Goal: Check status: Check status

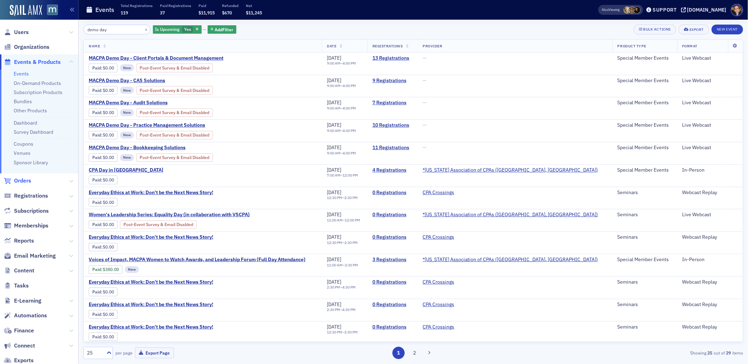
click at [25, 180] on span "Orders" at bounding box center [22, 181] width 17 height 8
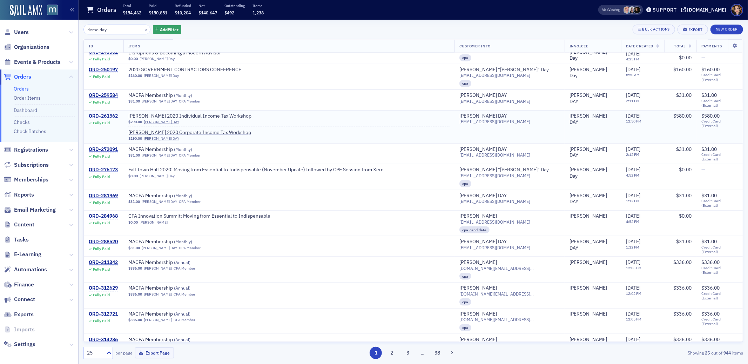
scroll to position [755, 0]
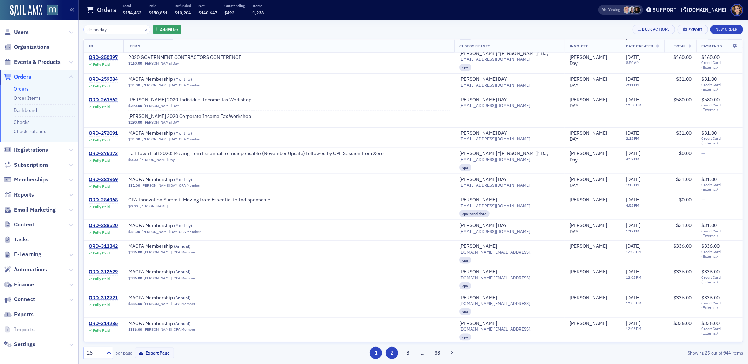
click at [391, 352] on button "2" at bounding box center [392, 352] width 12 height 12
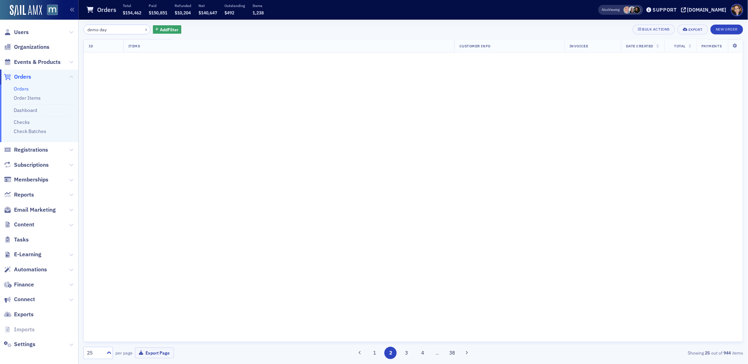
scroll to position [0, 0]
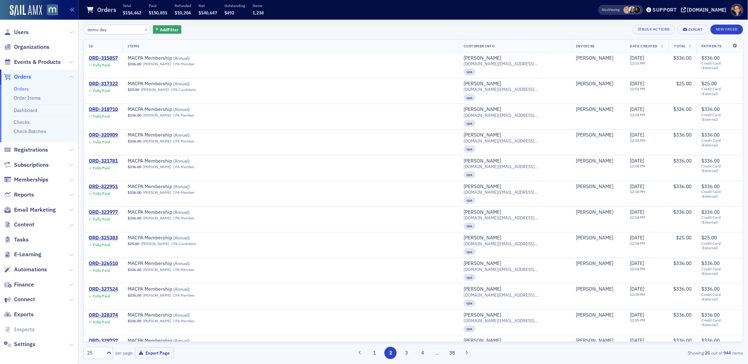
click at [26, 77] on span "Orders" at bounding box center [22, 77] width 17 height 8
